Goal: Information Seeking & Learning: Check status

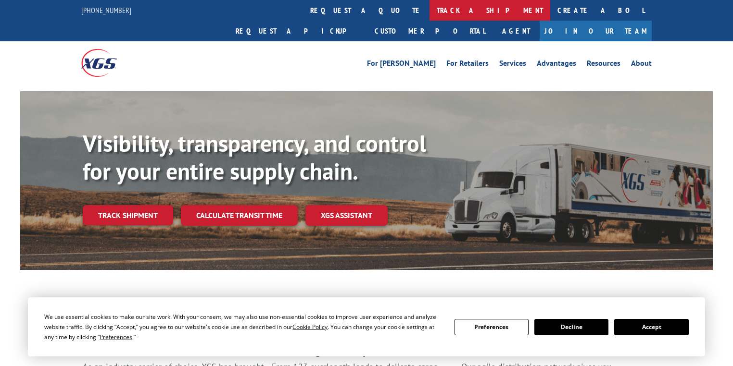
click at [429, 6] on link "track a shipment" at bounding box center [489, 10] width 121 height 21
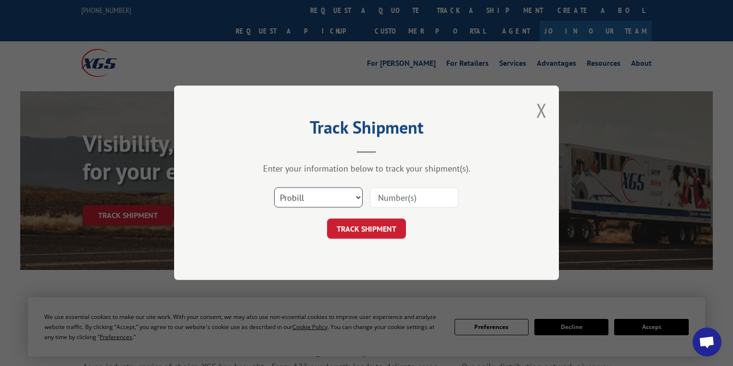
click at [300, 196] on select "Select category... Probill BOL PO" at bounding box center [318, 198] width 88 height 20
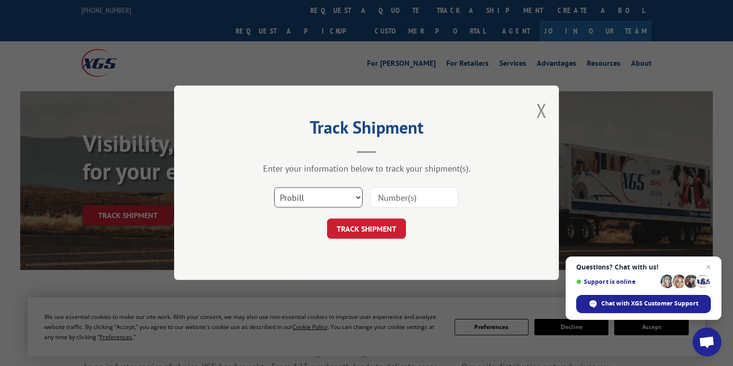
select select "po"
click at [274, 188] on select "Select category... Probill BOL PO" at bounding box center [318, 198] width 88 height 20
click at [398, 198] on input at bounding box center [414, 198] width 88 height 20
paste input "72473444"
type input "72473444"
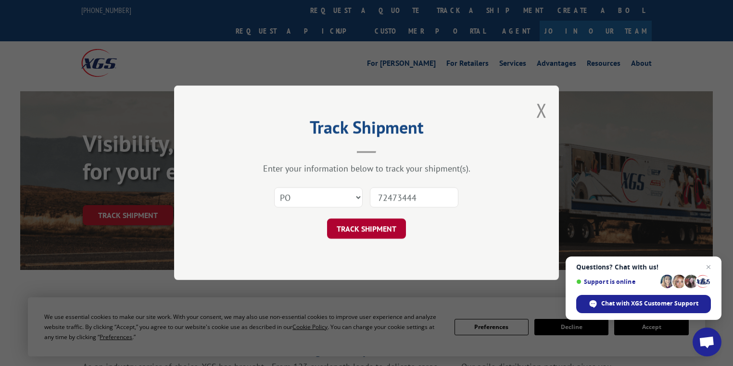
click at [360, 238] on button "TRACK SHIPMENT" at bounding box center [366, 229] width 79 height 20
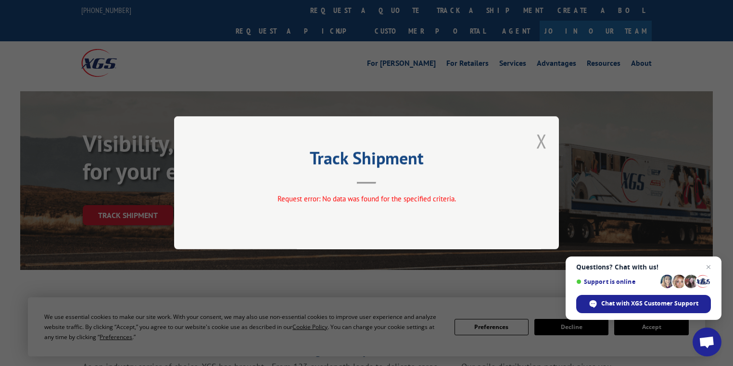
click at [543, 140] on button "Close modal" at bounding box center [541, 140] width 11 height 25
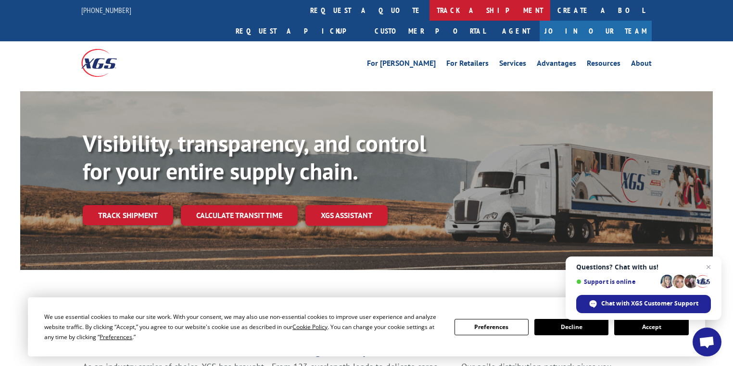
click at [429, 12] on link "track a shipment" at bounding box center [489, 10] width 121 height 21
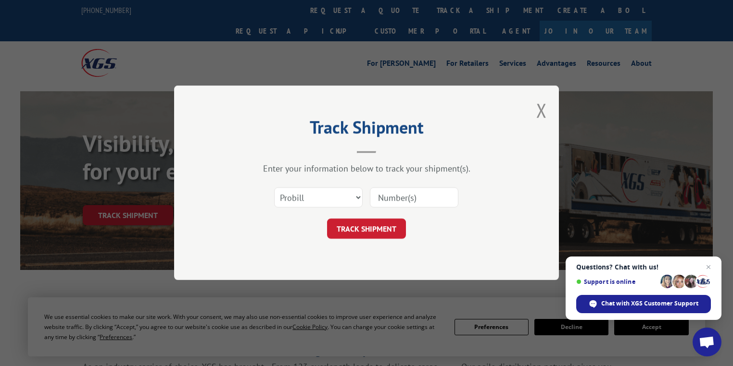
click at [397, 188] on input at bounding box center [414, 198] width 88 height 20
paste input "72473444"
type input "72473444"
click at [395, 227] on button "TRACK SHIPMENT" at bounding box center [366, 229] width 79 height 20
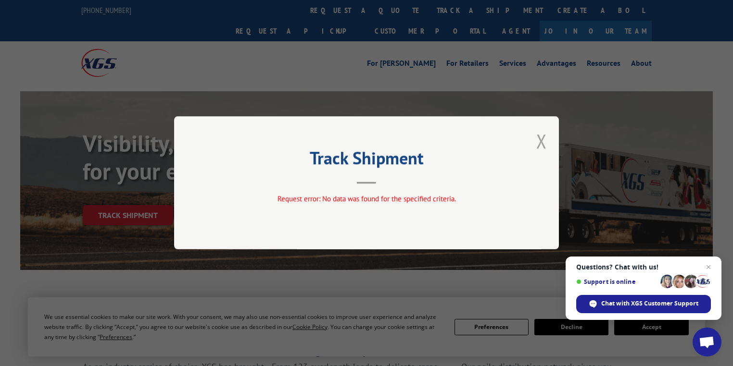
click at [541, 139] on button "Close modal" at bounding box center [541, 140] width 11 height 25
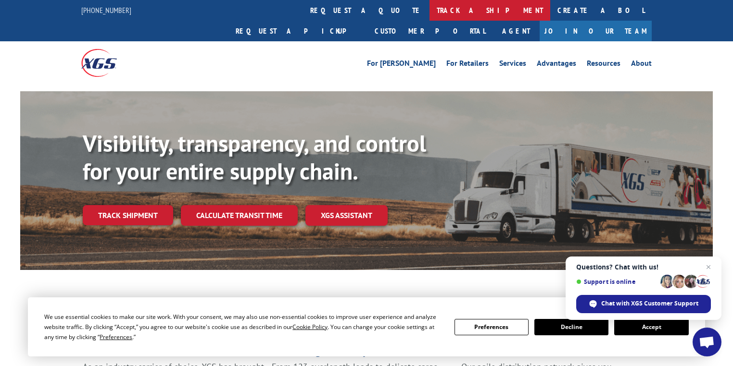
click at [429, 12] on link "track a shipment" at bounding box center [489, 10] width 121 height 21
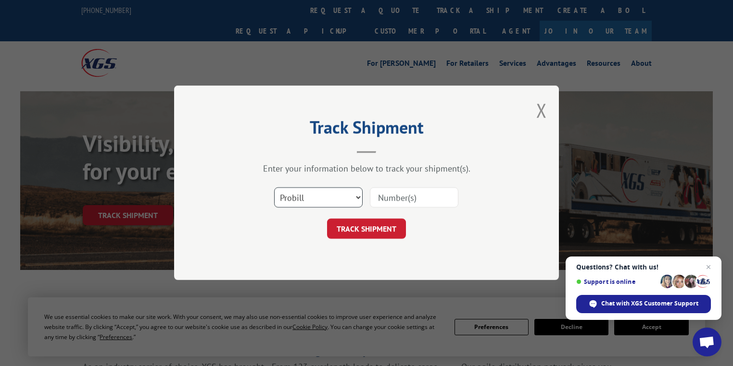
click at [308, 200] on select "Select category... Probill BOL PO" at bounding box center [318, 198] width 88 height 20
select select "bol"
click at [274, 188] on select "Select category... Probill BOL PO" at bounding box center [318, 198] width 88 height 20
click at [406, 202] on input at bounding box center [414, 198] width 88 height 20
paste input "72473444"
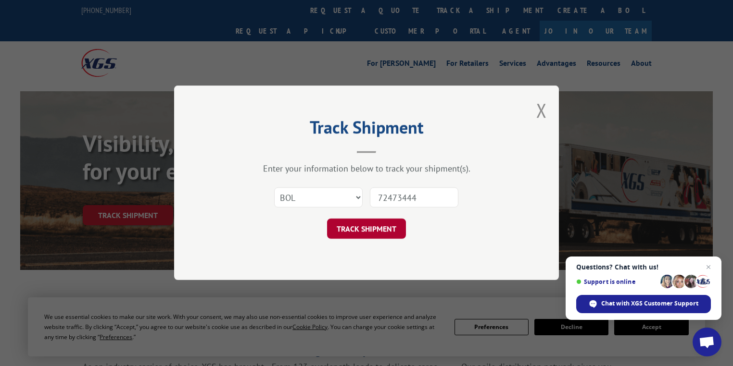
type input "72473444"
click at [398, 231] on button "TRACK SHIPMENT" at bounding box center [366, 229] width 79 height 20
